Goal: Task Accomplishment & Management: Use online tool/utility

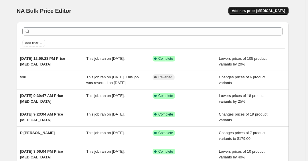
click at [257, 12] on span "Add new price [MEDICAL_DATA]" at bounding box center [258, 11] width 53 height 5
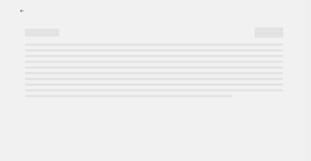
select select "percentage"
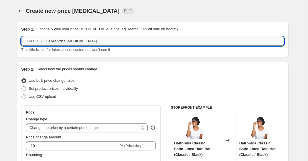
click at [62, 42] on input "[DATE] 9:25:18 AM Price [MEDICAL_DATA]" at bounding box center [152, 41] width 263 height 9
type input "Nurit Studio"
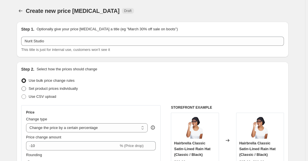
click at [60, 91] on span "Set product prices individually" at bounding box center [53, 89] width 49 height 6
click at [22, 87] on input "Set product prices individually" at bounding box center [21, 86] width 0 height 0
radio input "true"
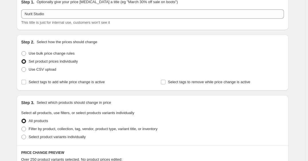
scroll to position [52, 0]
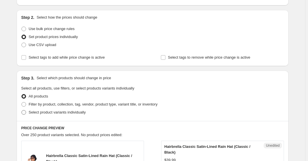
click at [40, 111] on span "Select product variants individually" at bounding box center [57, 112] width 57 height 4
click at [22, 110] on input "Select product variants individually" at bounding box center [21, 110] width 0 height 0
radio input "true"
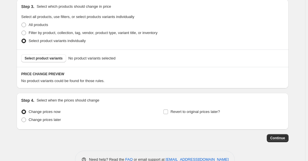
scroll to position [130, 0]
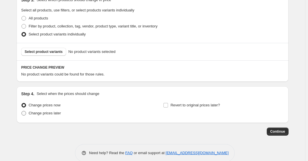
click at [41, 114] on span "Change prices later" at bounding box center [45, 113] width 32 height 4
click at [22, 111] on input "Change prices later" at bounding box center [21, 111] width 0 height 0
radio input "true"
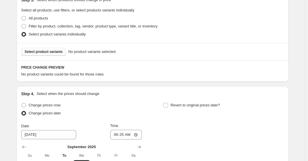
click at [41, 54] on span "Select product variants" at bounding box center [44, 52] width 38 height 5
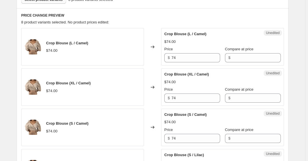
scroll to position [156, 0]
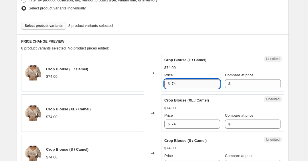
click at [187, 84] on input "74" at bounding box center [195, 83] width 49 height 9
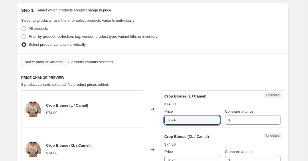
scroll to position [197, 0]
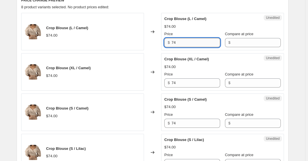
click at [174, 43] on input "74" at bounding box center [195, 42] width 49 height 9
type input "49.99"
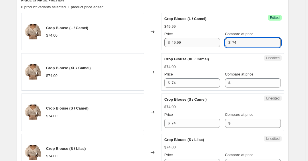
type input "74"
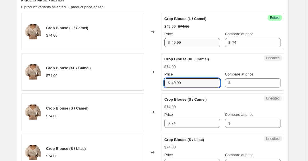
type input "49.99"
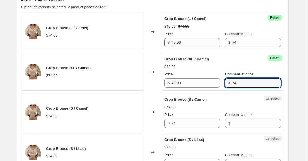
type input "74"
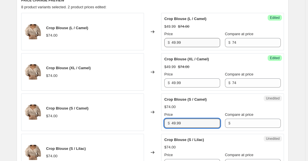
type input "49.99"
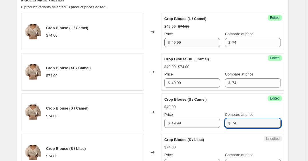
type input "74"
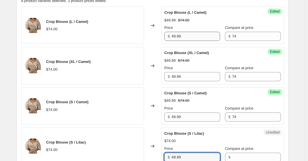
type input "49.99"
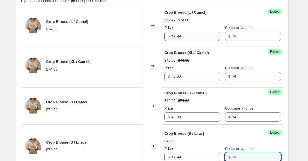
type input "74"
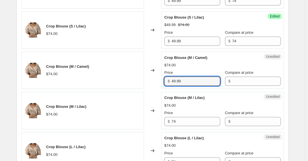
type input "49.99"
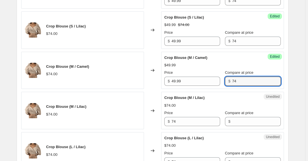
type input "74"
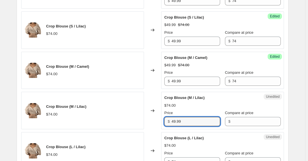
type input "49.99"
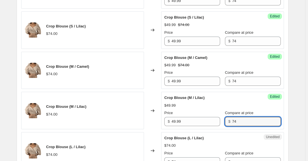
type input "74"
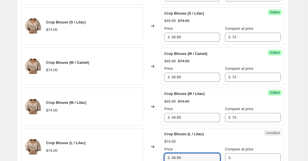
type input "49.99"
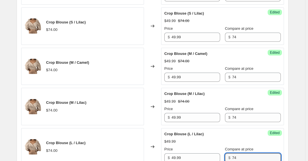
type input "74"
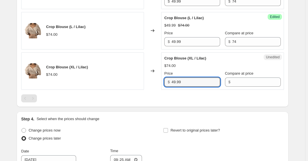
type input "49.99"
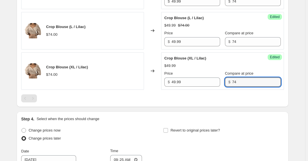
type input "74"
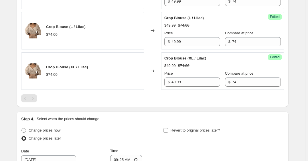
click at [279, 100] on div at bounding box center [152, 98] width 263 height 8
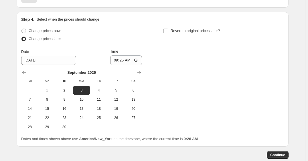
scroll to position [544, 0]
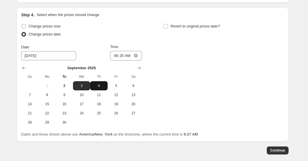
click at [98, 84] on span "4" at bounding box center [98, 86] width 13 height 5
type input "[DATE]"
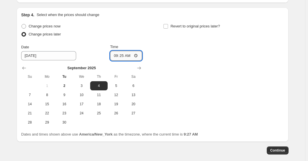
click at [117, 54] on input "09:25" at bounding box center [126, 56] width 32 height 10
type input "00:00"
click at [276, 150] on span "Continue" at bounding box center [277, 150] width 15 height 5
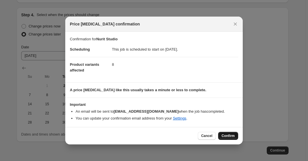
click at [229, 137] on span "Confirm" at bounding box center [228, 136] width 13 height 5
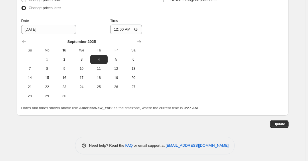
scroll to position [606, 0]
click at [283, 124] on span "Update" at bounding box center [279, 124] width 12 height 5
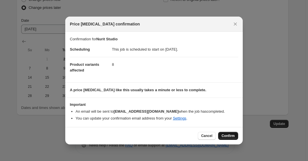
click at [226, 137] on span "Confirm" at bounding box center [228, 136] width 13 height 5
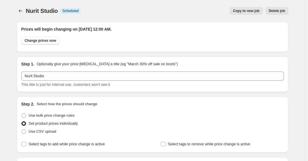
scroll to position [606, 0]
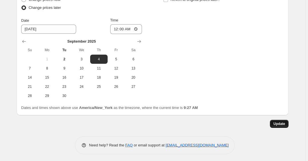
click at [281, 123] on span "Update" at bounding box center [279, 124] width 12 height 5
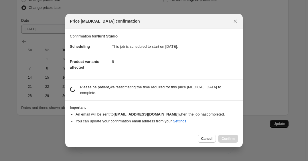
scroll to position [0, 0]
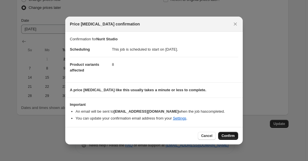
click at [224, 137] on span "Confirm" at bounding box center [228, 136] width 13 height 5
